Goal: Obtain resource: Obtain resource

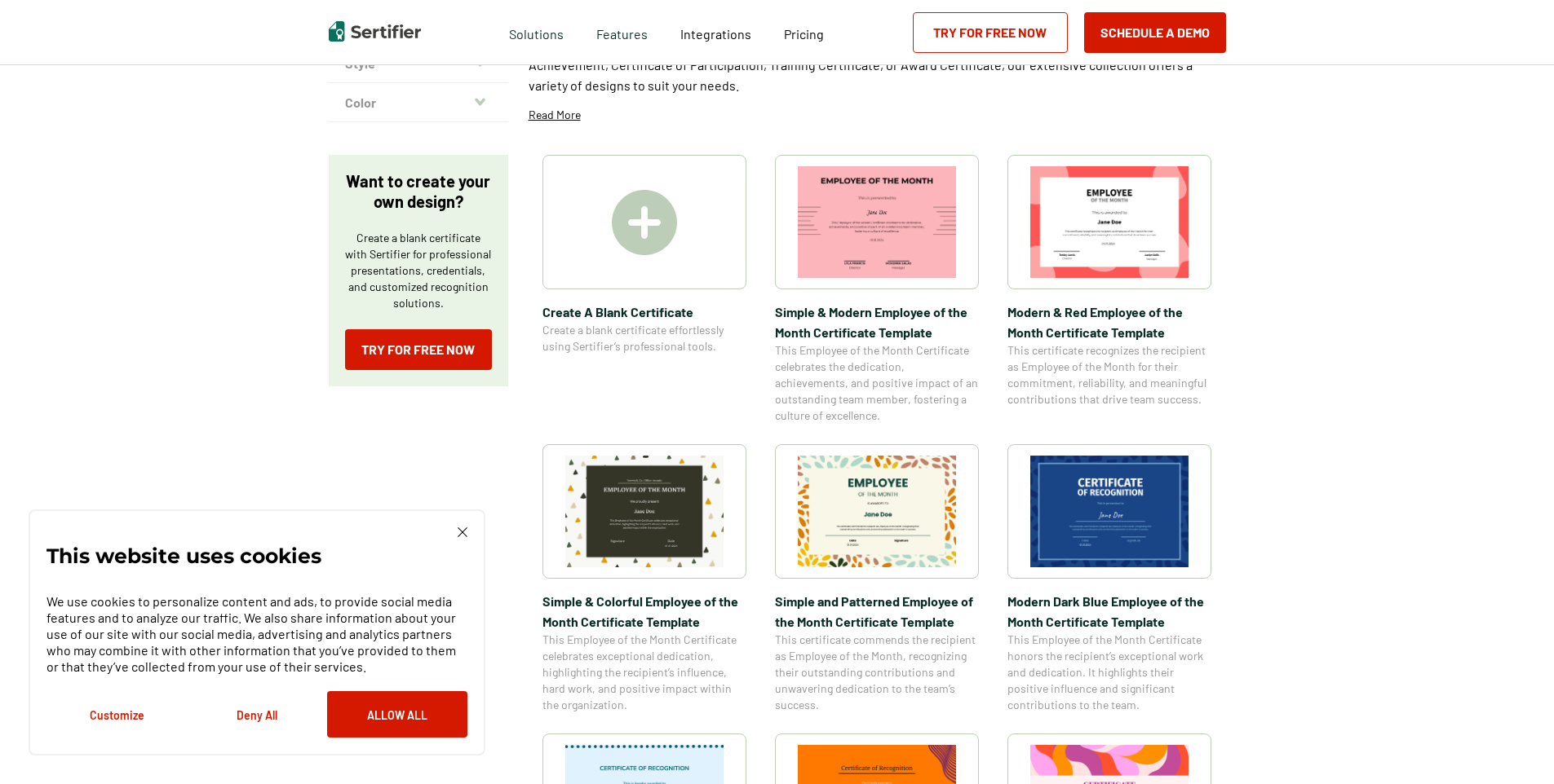
scroll to position [245, 0]
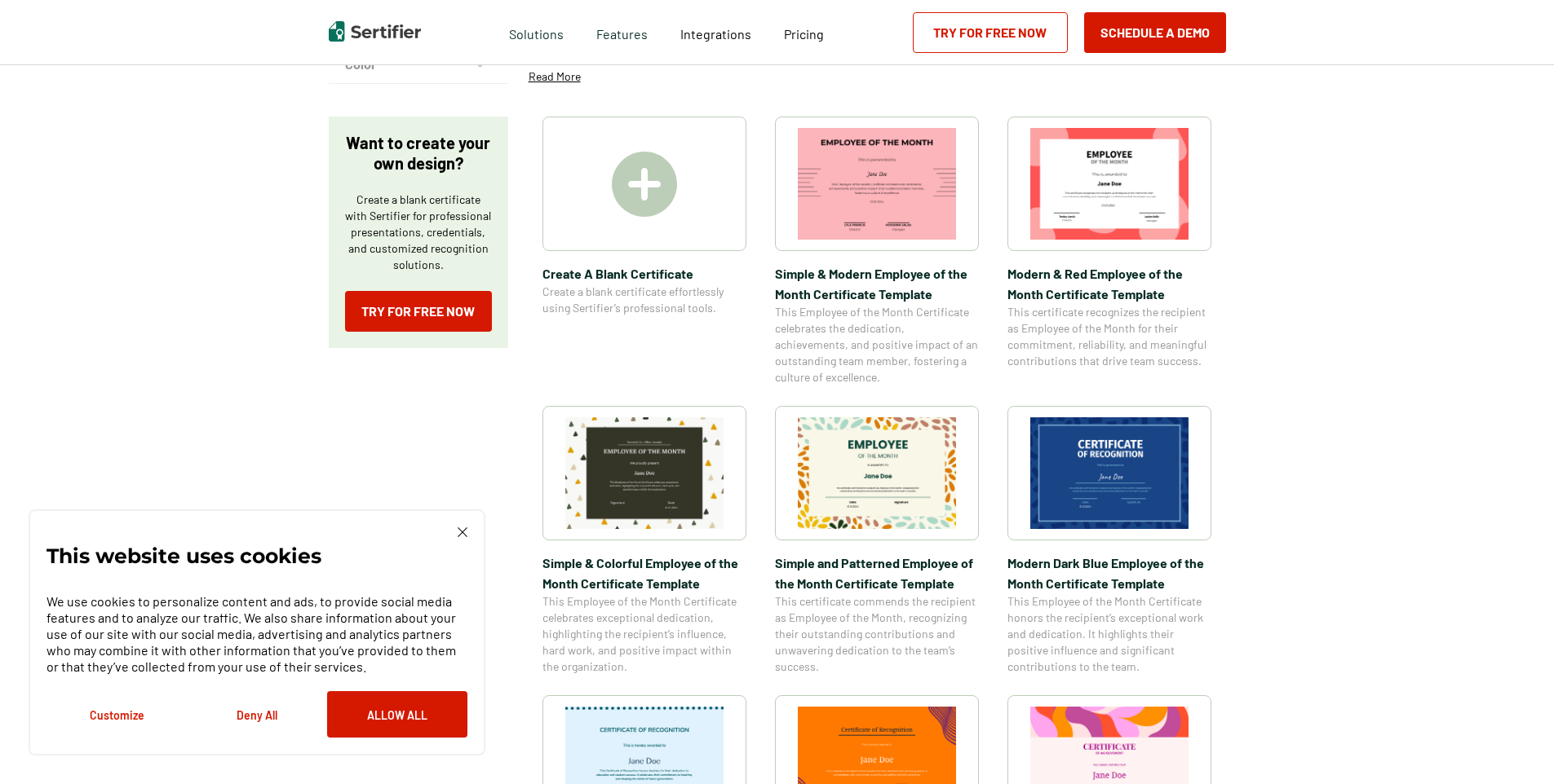
click at [460, 534] on img at bounding box center [462, 531] width 10 height 10
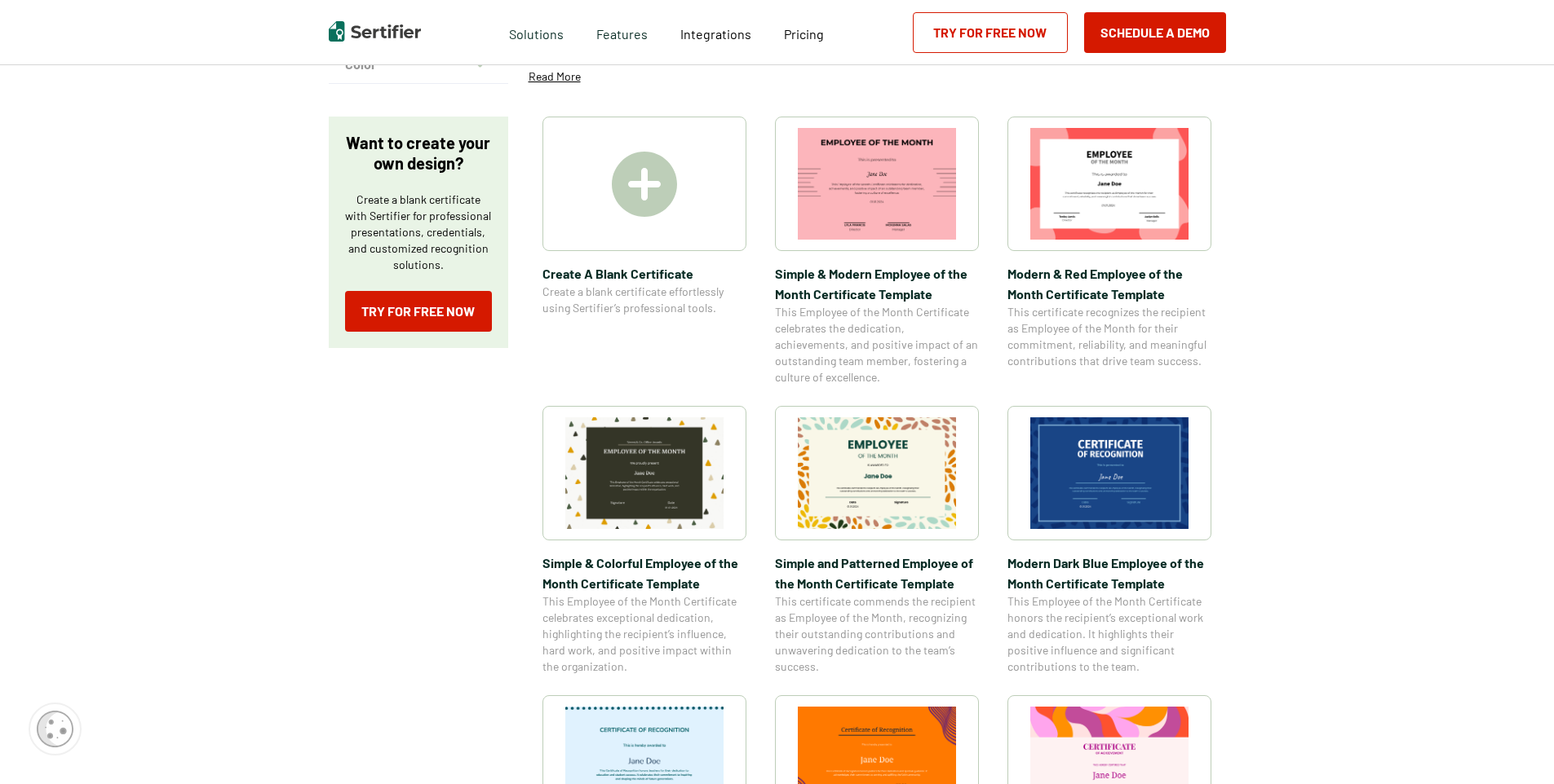
click at [882, 460] on img at bounding box center [877, 473] width 158 height 112
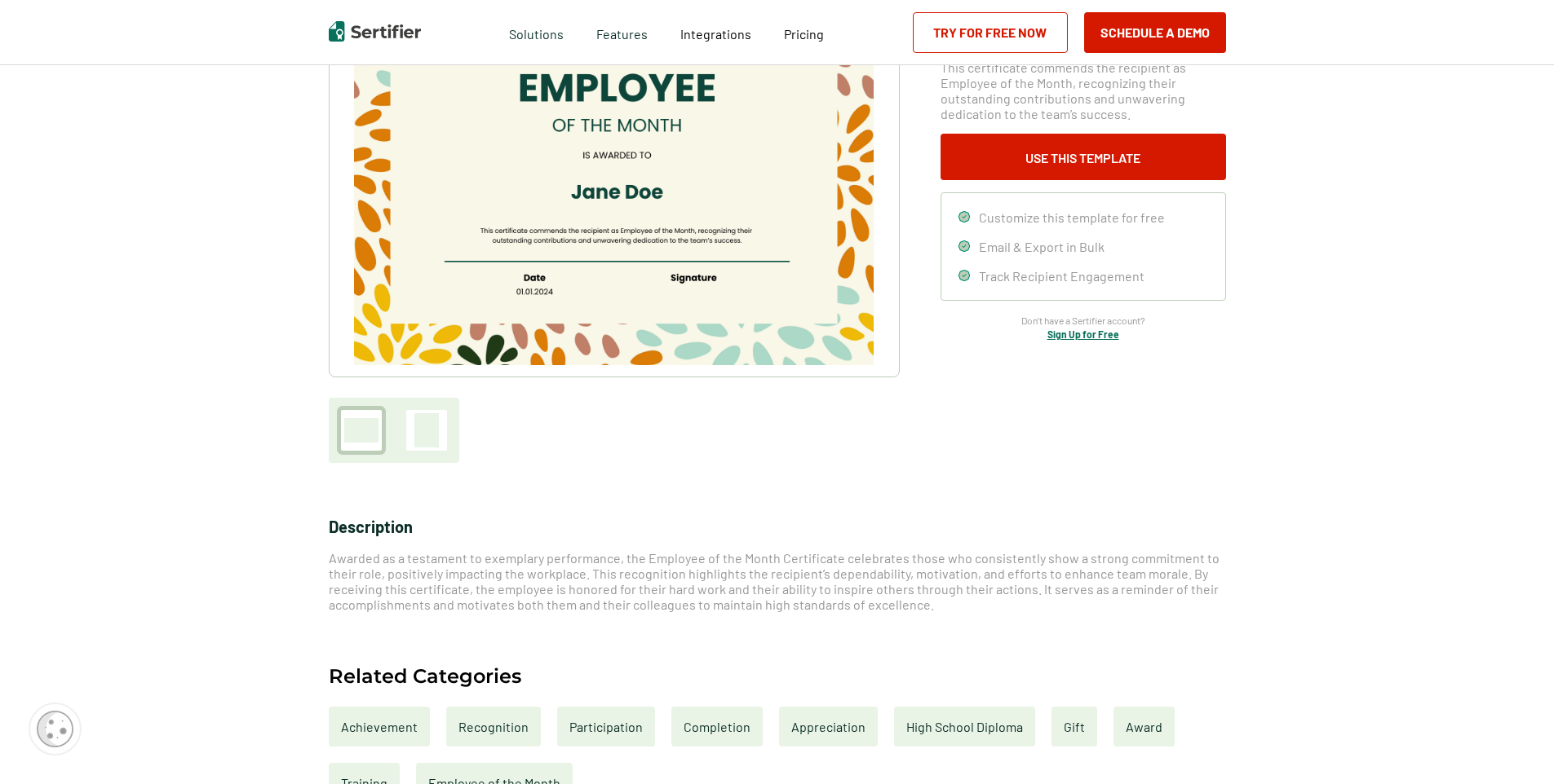
scroll to position [245, 0]
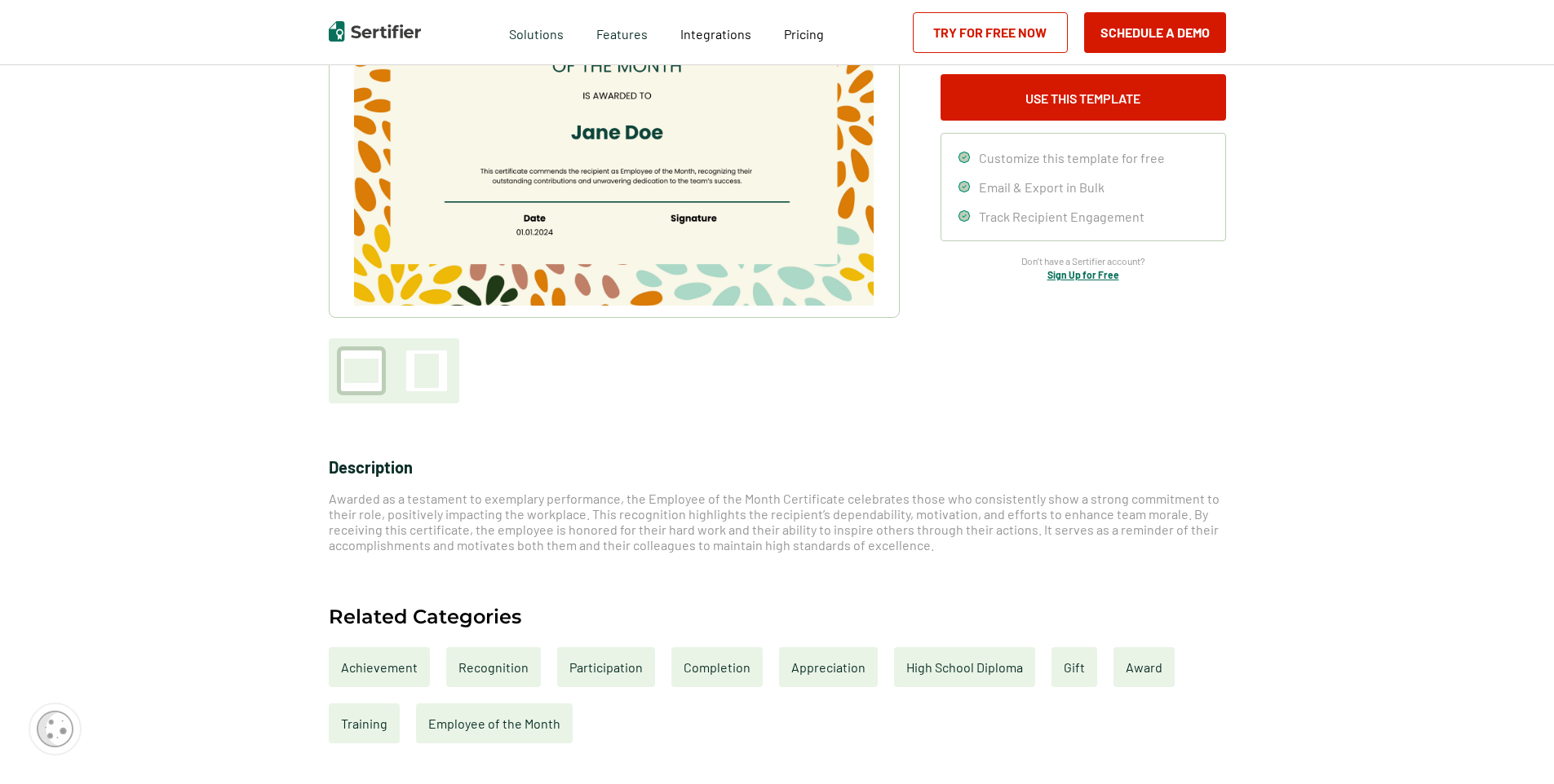
click at [483, 664] on div "Recognition" at bounding box center [493, 667] width 94 height 40
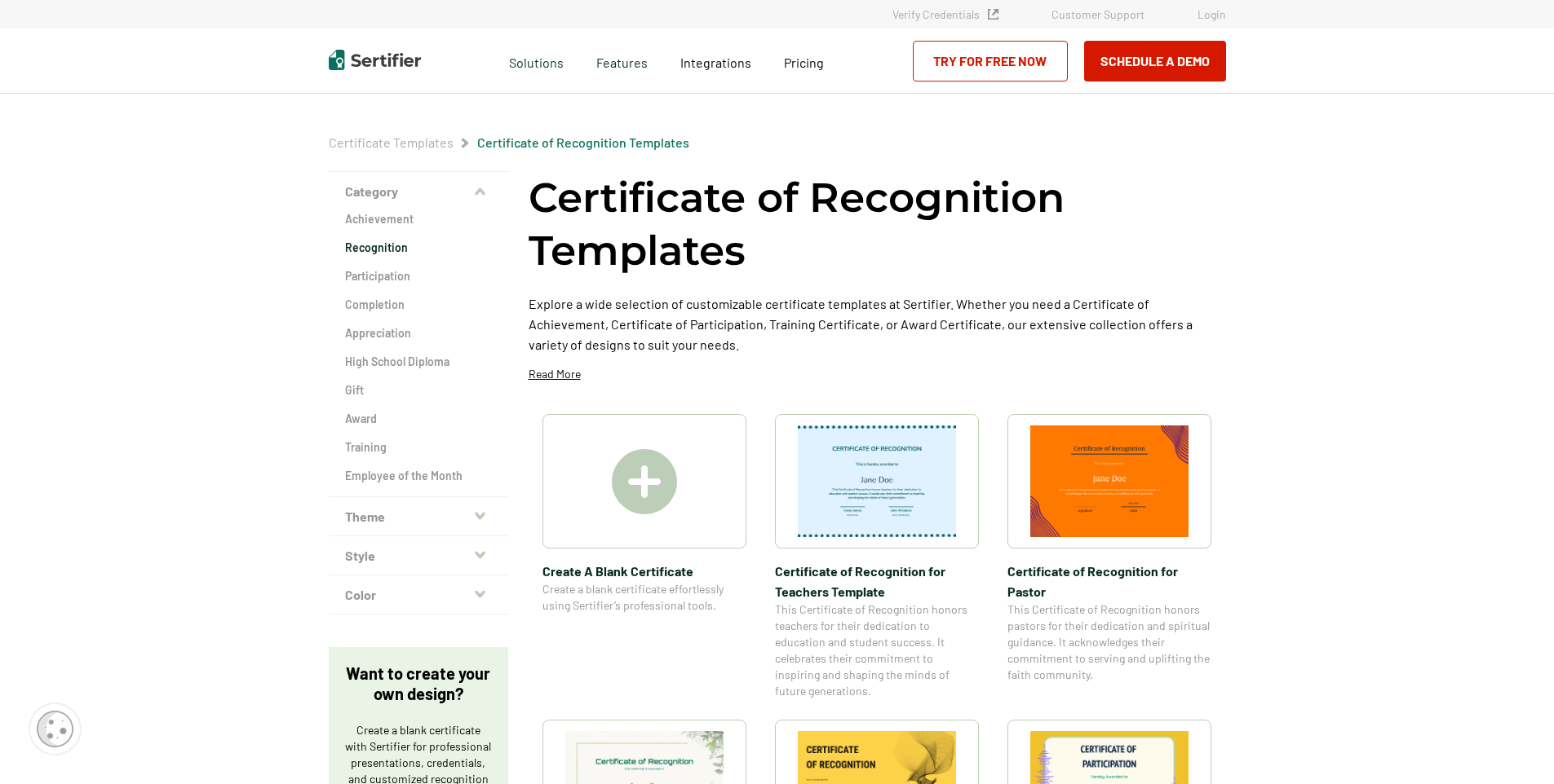
click at [696, 462] on div at bounding box center [644, 481] width 204 height 135
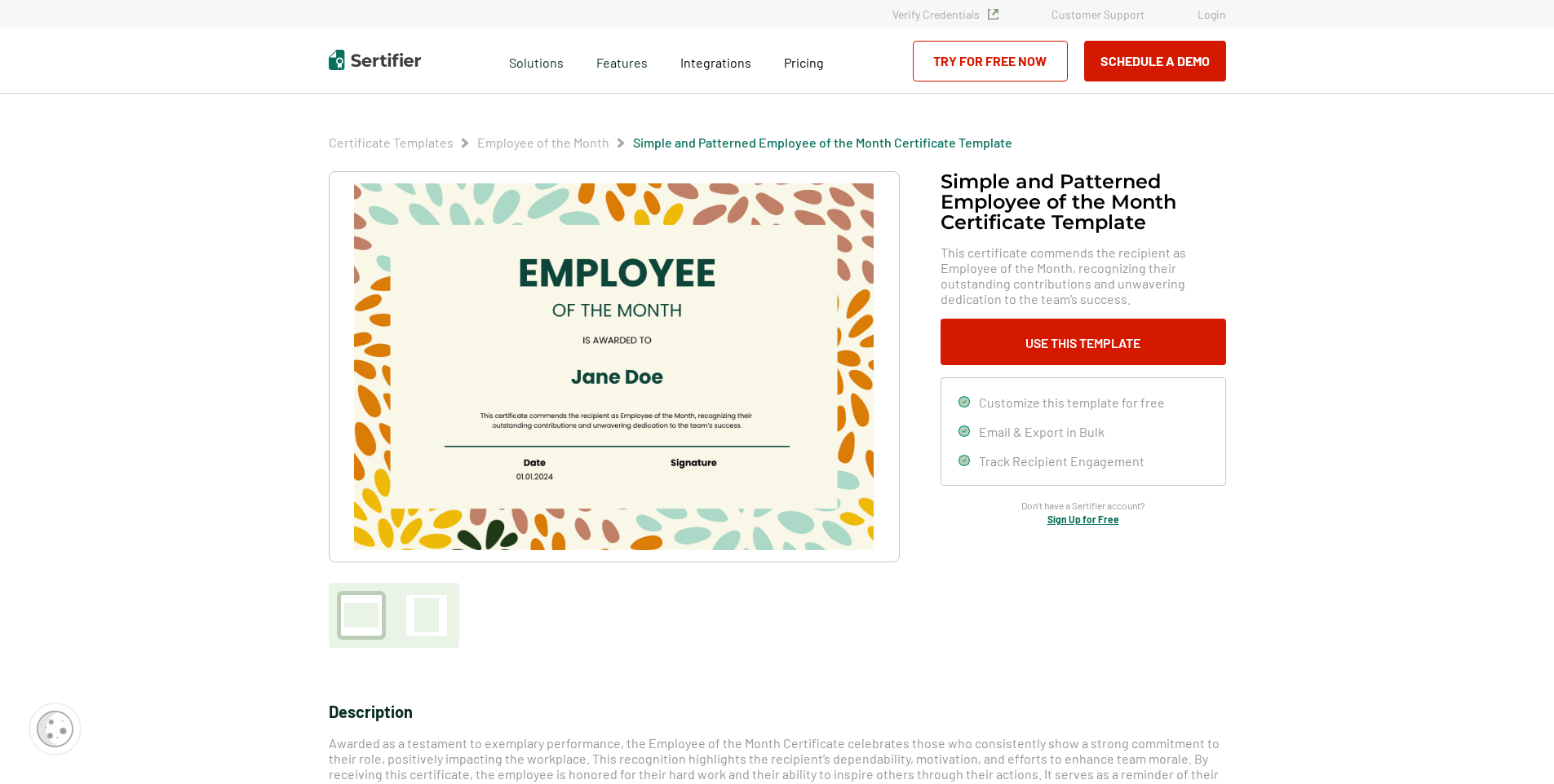
scroll to position [245, 0]
